Goal: Task Accomplishment & Management: Manage account settings

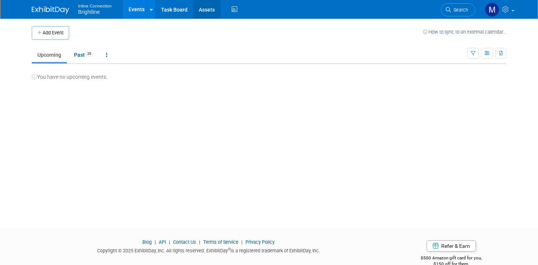
click at [209, 12] on link "Assets" at bounding box center [206, 9] width 27 height 19
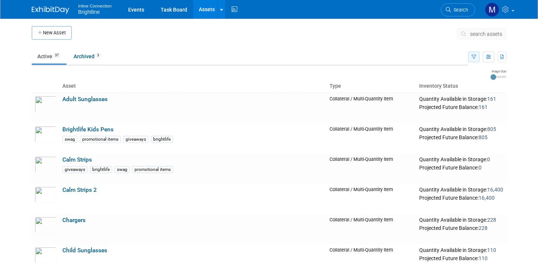
click at [476, 59] on icon "button" at bounding box center [474, 57] width 5 height 5
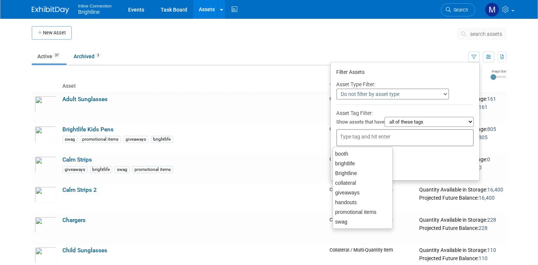
click at [416, 136] on div at bounding box center [405, 137] width 138 height 17
click at [515, 122] on body "Inline Connection Brightline Events Task Board Assets New Asset Search Assets B…" at bounding box center [269, 132] width 538 height 265
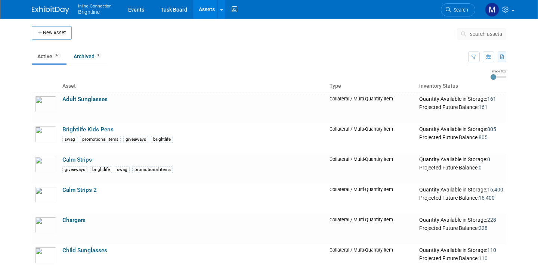
click at [504, 57] on icon "button" at bounding box center [503, 57] width 4 height 5
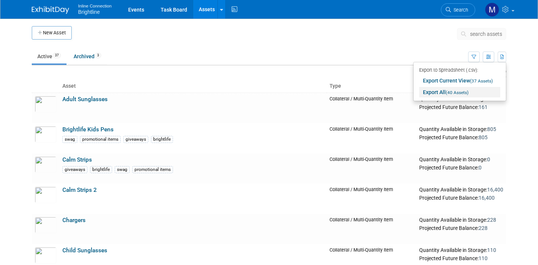
click at [484, 90] on link "Export All (40 Assets)" at bounding box center [459, 92] width 81 height 10
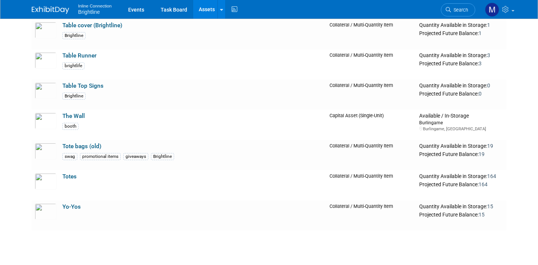
scroll to position [1009, 0]
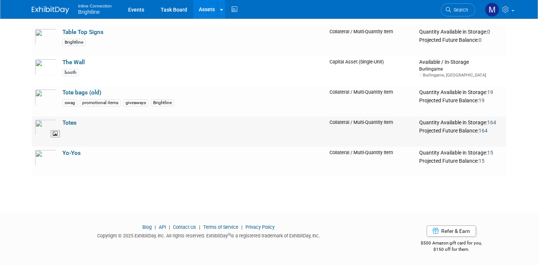
click at [43, 129] on img at bounding box center [46, 128] width 22 height 16
click at [41, 159] on img at bounding box center [46, 158] width 22 height 16
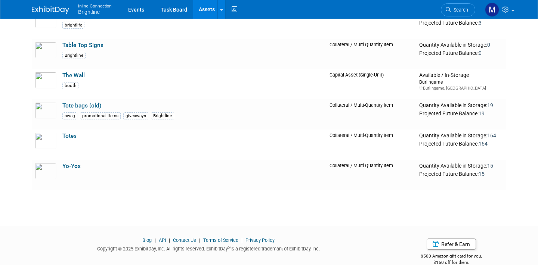
scroll to position [994, 0]
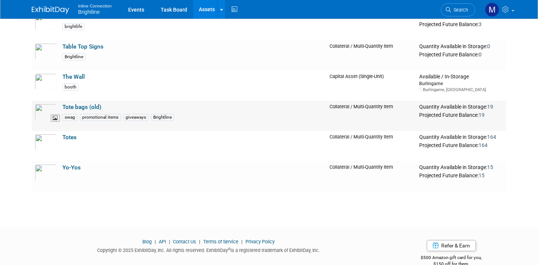
click at [45, 117] on img at bounding box center [46, 112] width 22 height 16
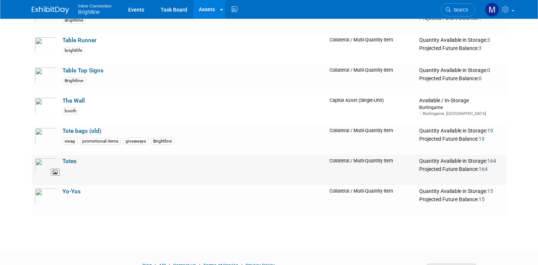
scroll to position [968, 0]
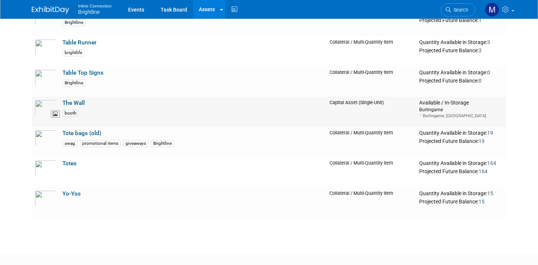
click at [44, 109] on img at bounding box center [46, 108] width 22 height 16
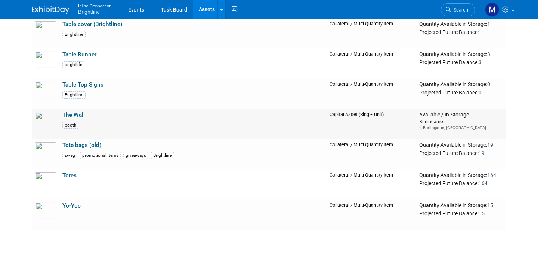
scroll to position [955, 0]
click at [46, 93] on img at bounding box center [46, 90] width 22 height 16
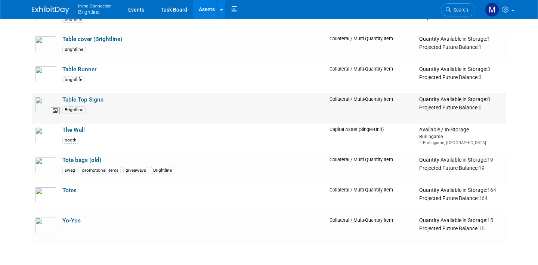
scroll to position [940, 0]
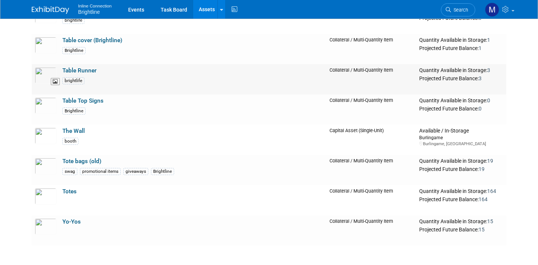
click at [41, 76] on img at bounding box center [46, 75] width 22 height 16
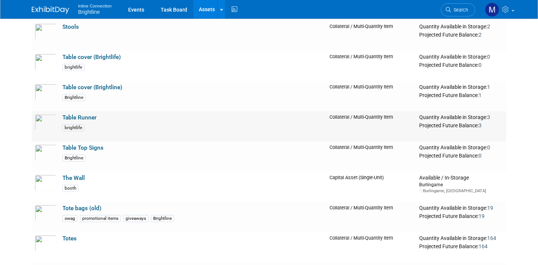
scroll to position [892, 0]
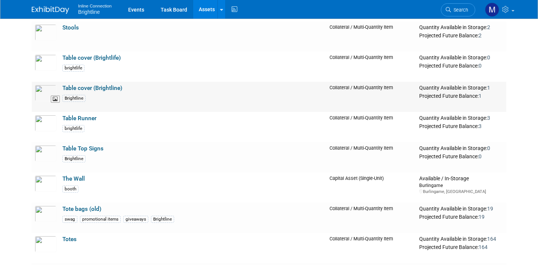
click at [43, 90] on img at bounding box center [46, 93] width 22 height 16
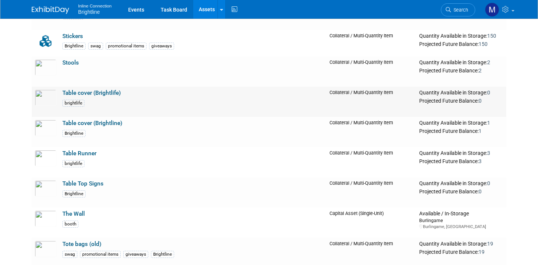
scroll to position [855, 0]
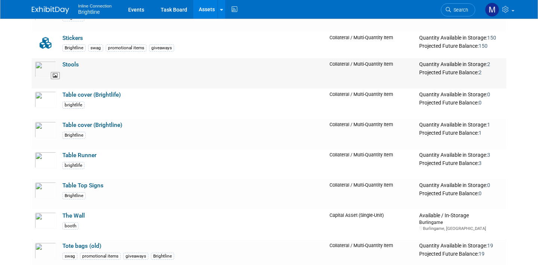
click at [41, 69] on img at bounding box center [46, 69] width 22 height 16
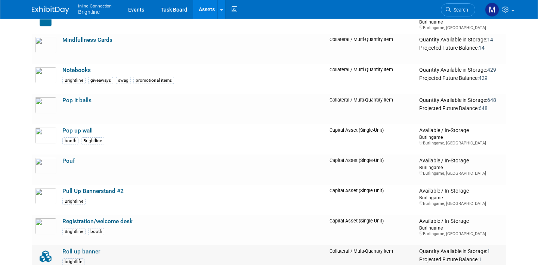
scroll to position [406, 0]
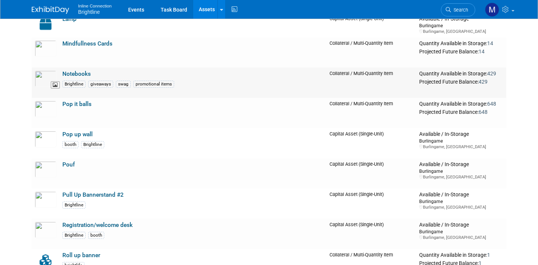
click at [39, 78] on img at bounding box center [46, 79] width 22 height 16
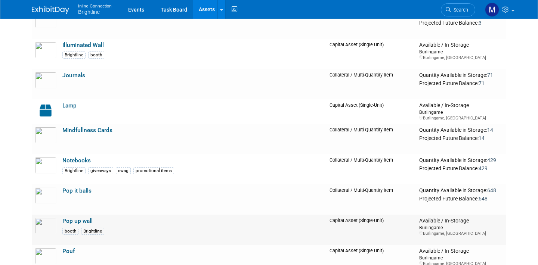
scroll to position [319, 0]
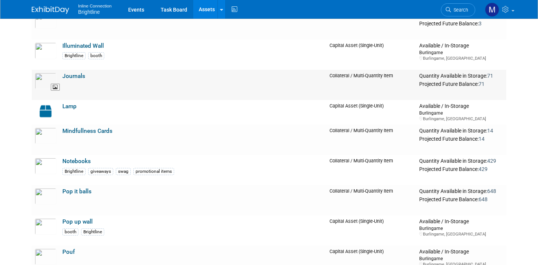
click at [43, 80] on img at bounding box center [46, 81] width 22 height 16
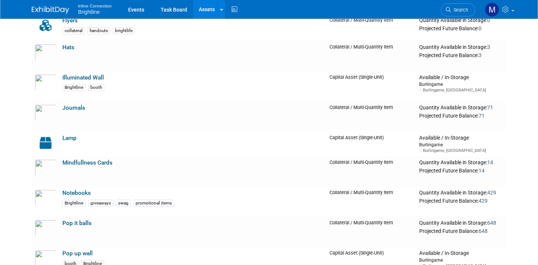
scroll to position [290, 0]
